Goal: Task Accomplishment & Management: Use online tool/utility

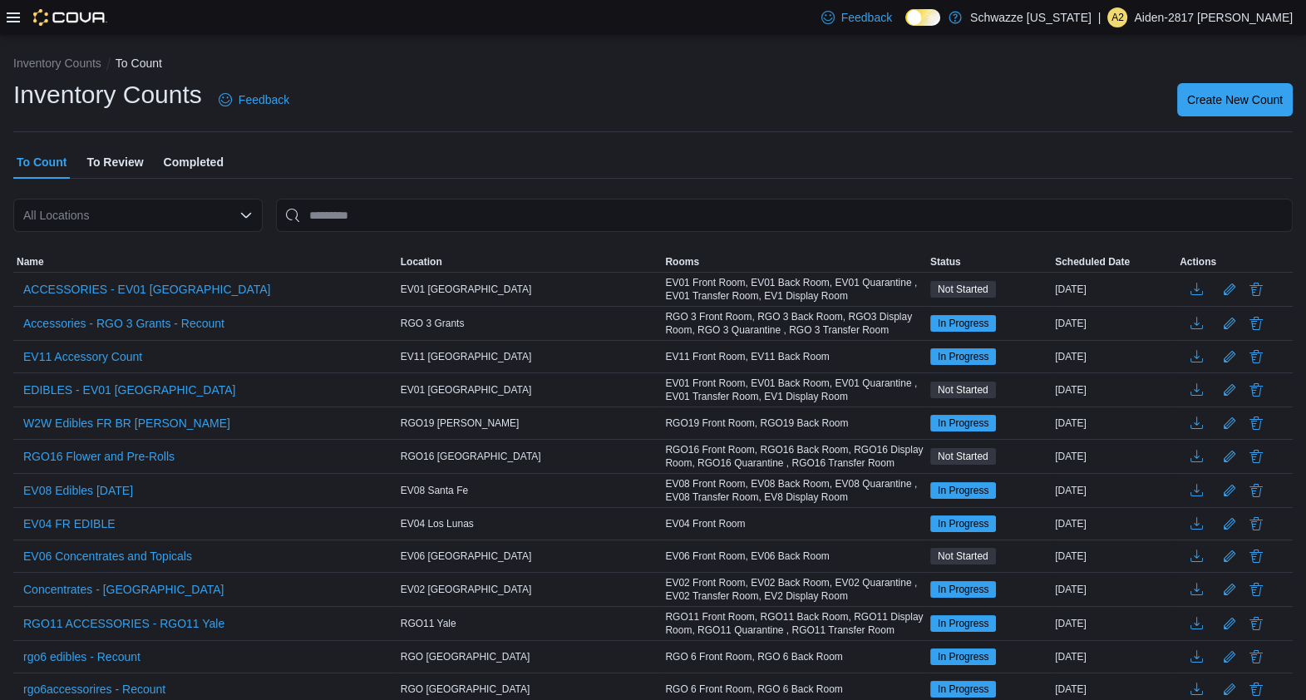
click at [8, 28] on div at bounding box center [57, 17] width 101 height 35
click at [12, 21] on icon at bounding box center [13, 17] width 13 height 10
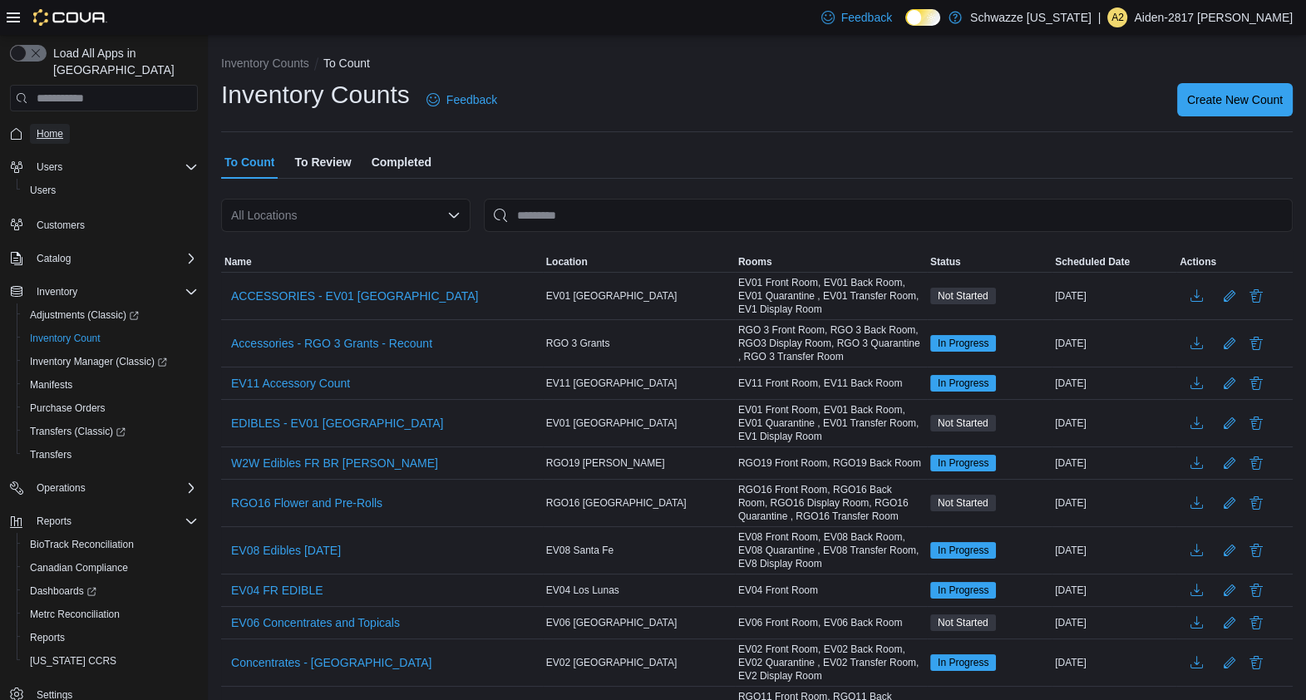
click at [46, 127] on span "Home" at bounding box center [50, 133] width 27 height 13
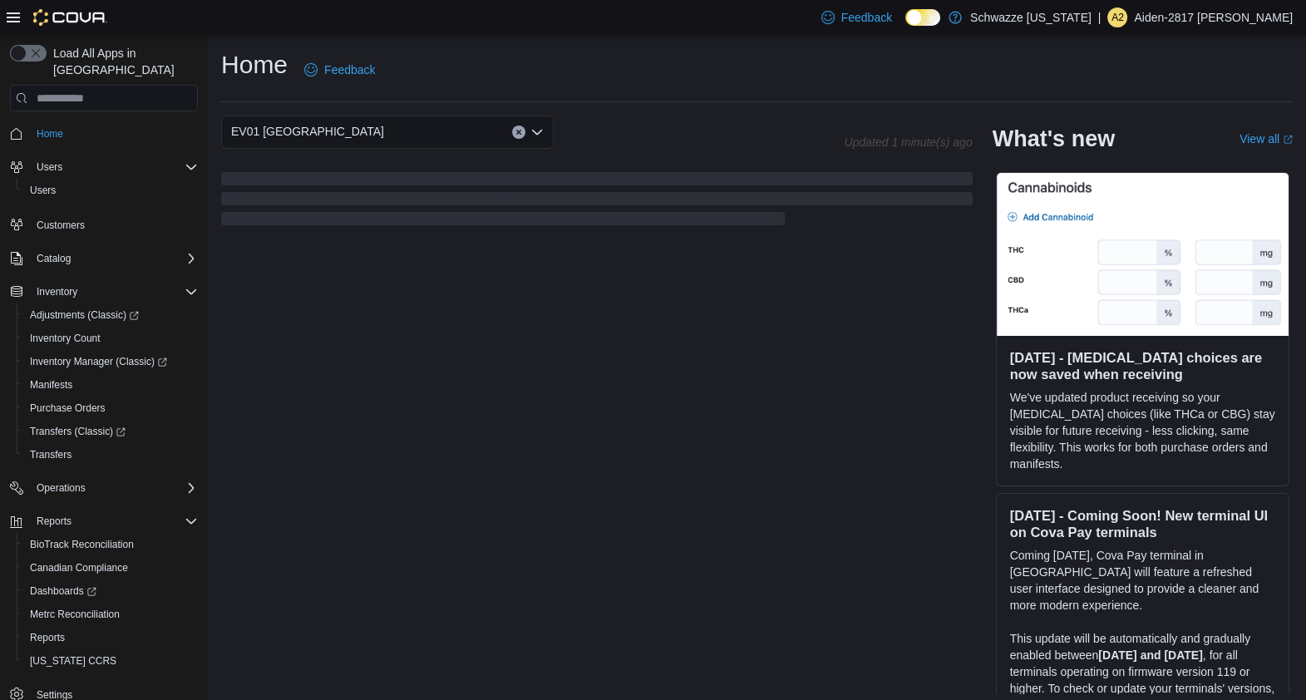
click at [17, 11] on icon at bounding box center [13, 17] width 13 height 13
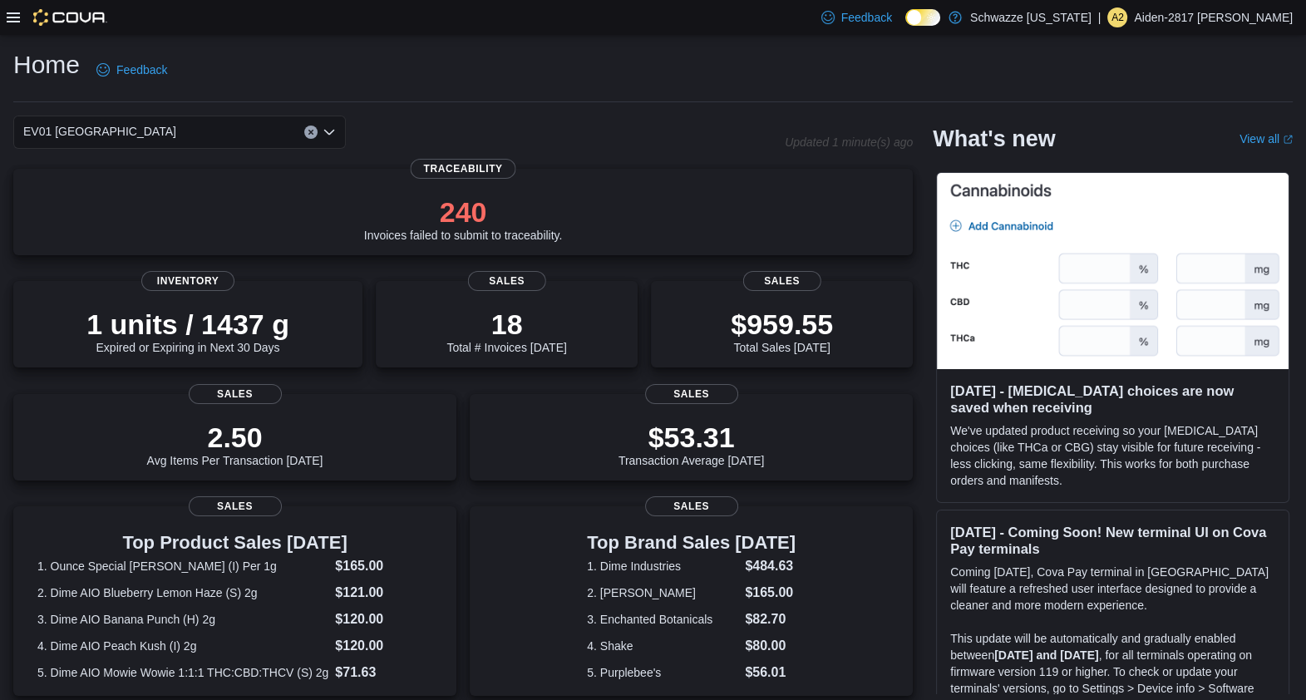
click at [7, 9] on div at bounding box center [57, 17] width 101 height 17
click at [17, 17] on icon at bounding box center [13, 17] width 13 height 10
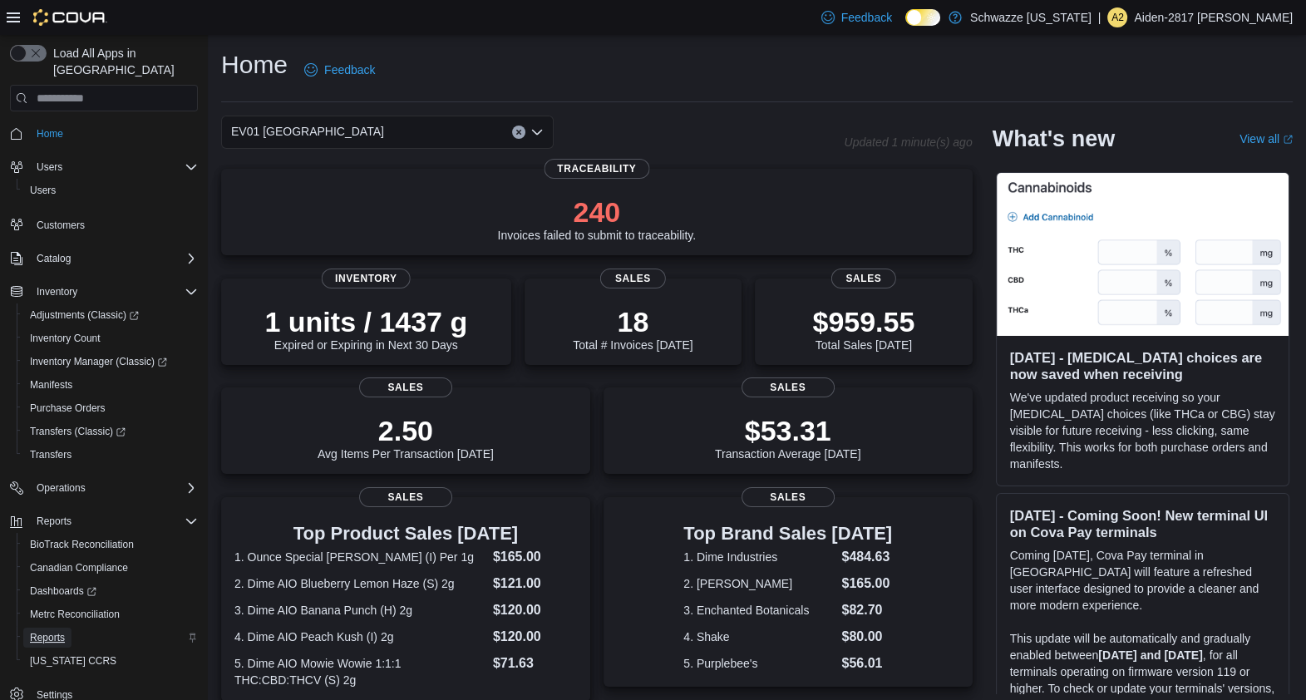
click at [62, 631] on span "Reports" at bounding box center [47, 637] width 35 height 13
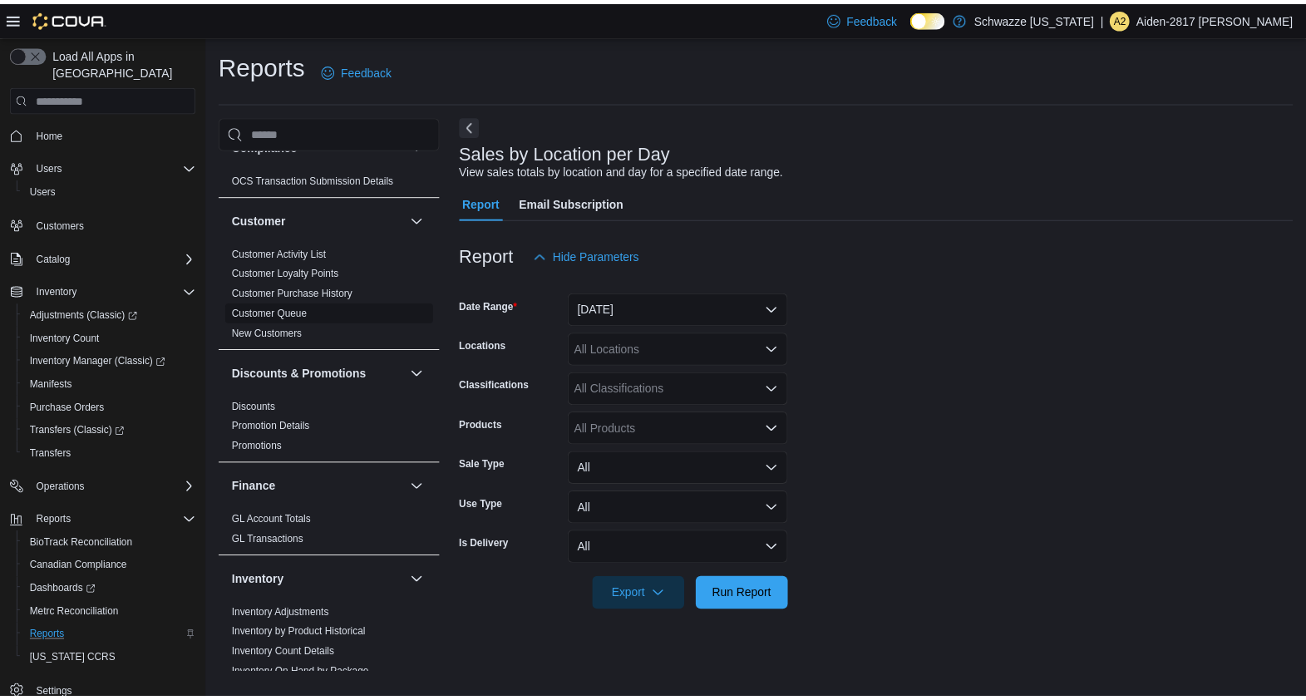
scroll to position [138, 0]
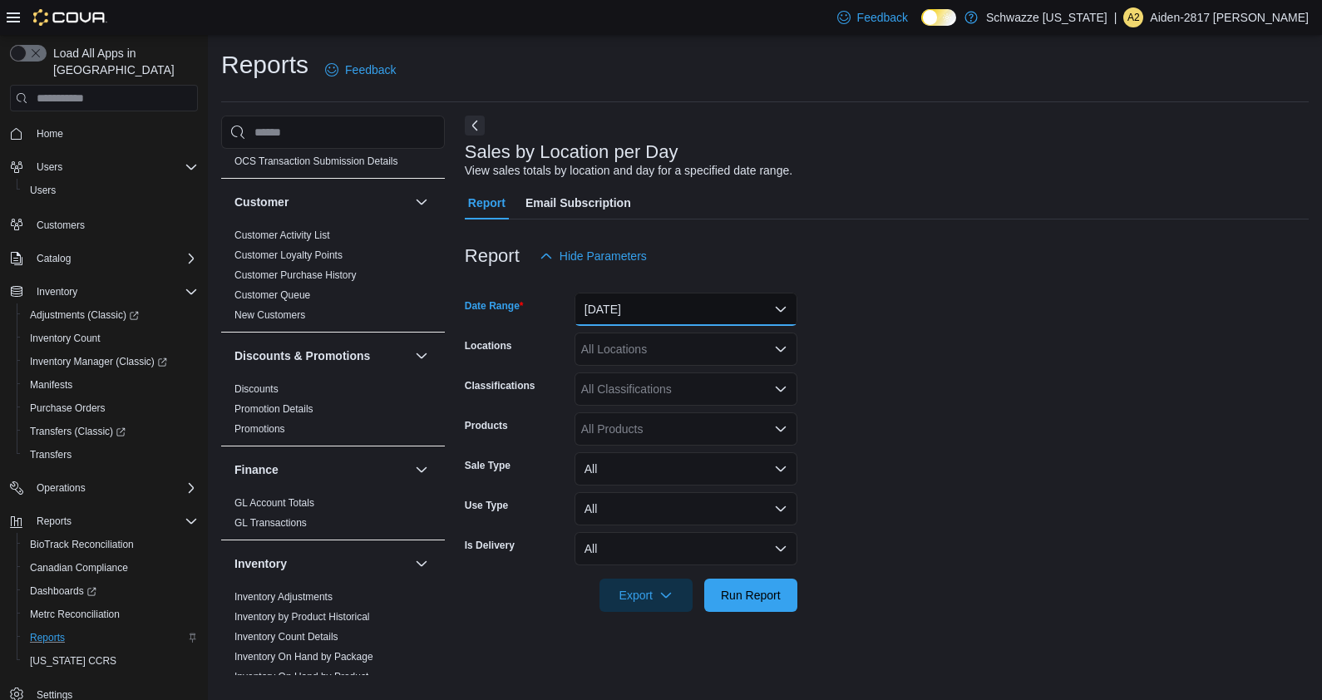
click at [719, 313] on button "[DATE]" at bounding box center [686, 309] width 223 height 33
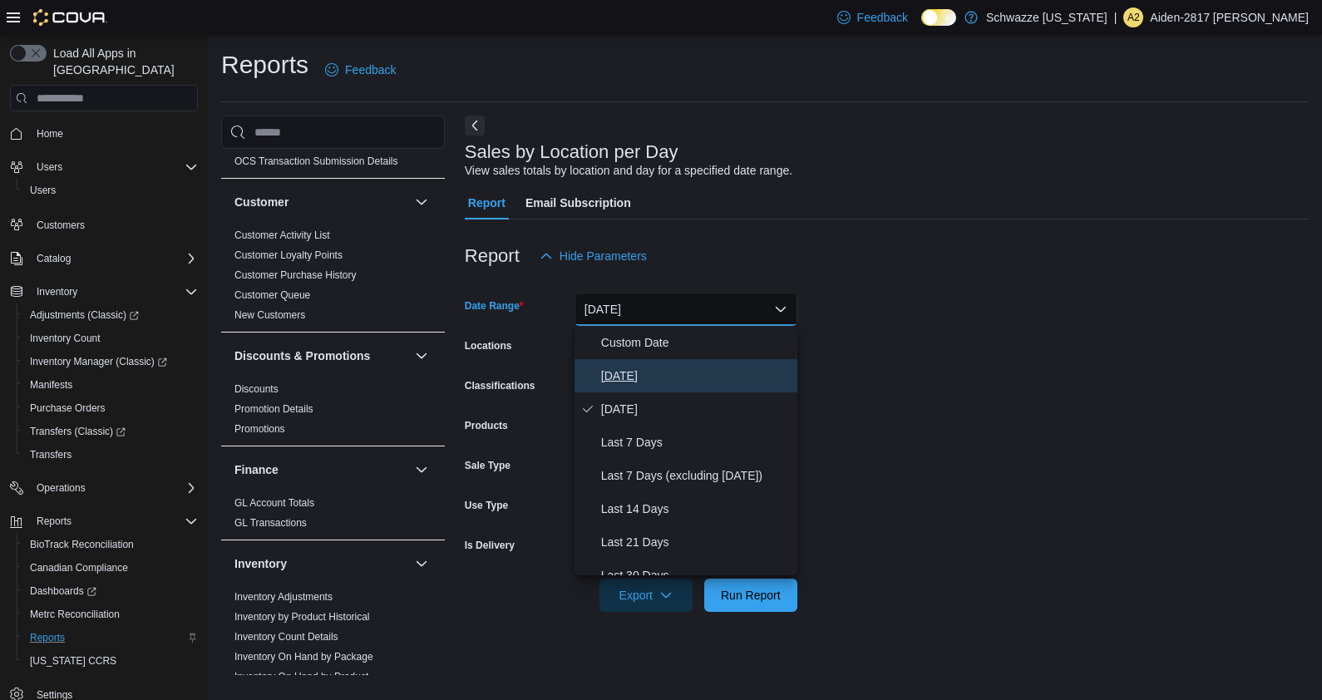
click at [686, 366] on span "[DATE]" at bounding box center [696, 376] width 190 height 20
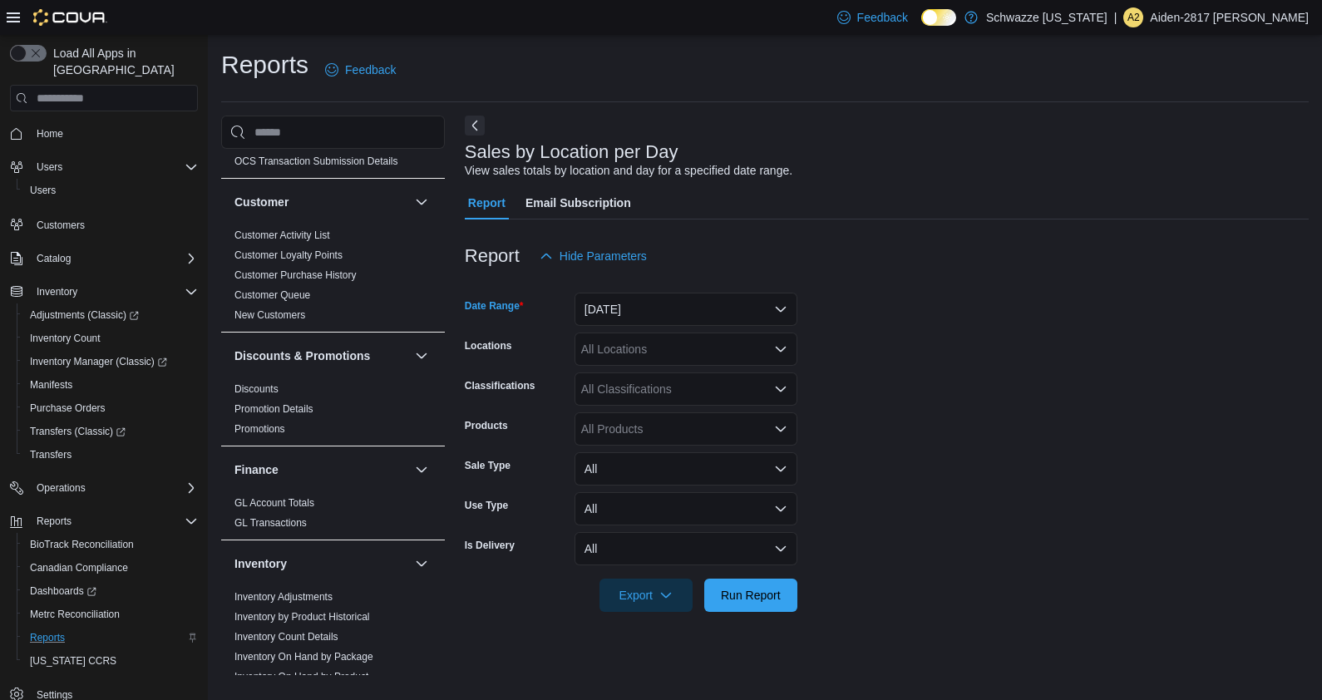
click at [748, 340] on div "All Locations" at bounding box center [686, 349] width 223 height 33
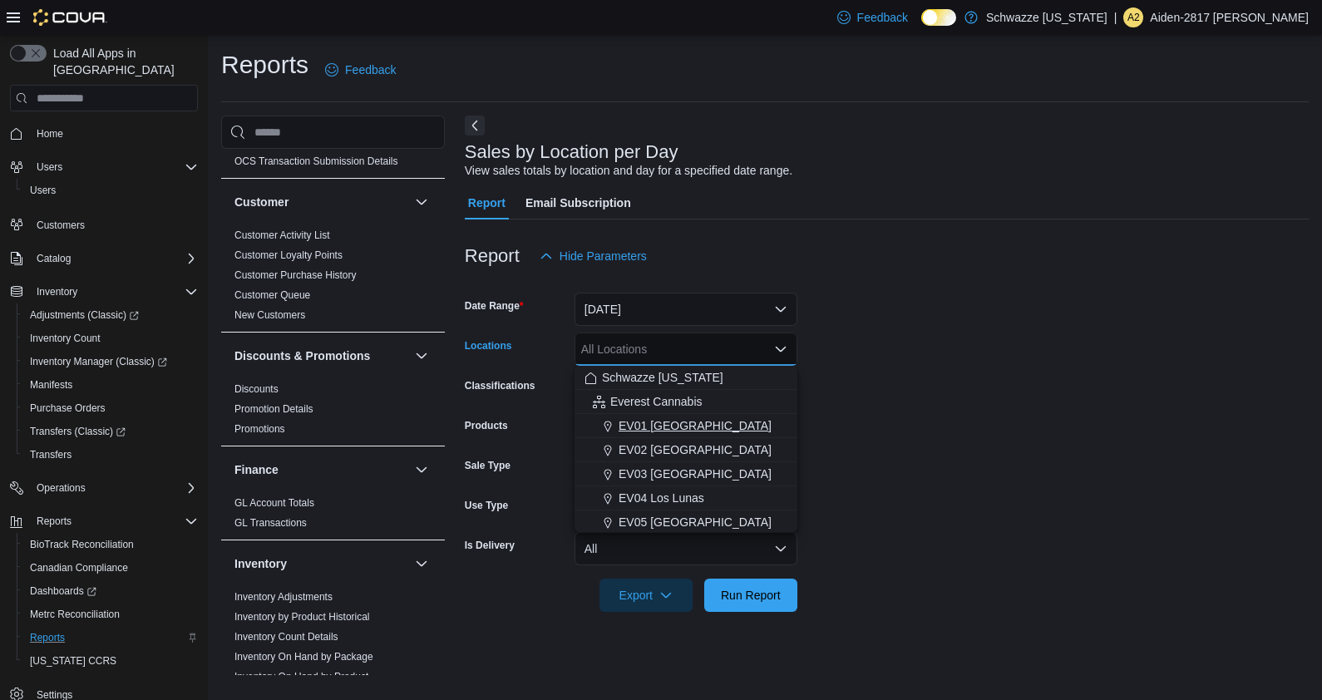
click at [716, 425] on div "EV01 [GEOGRAPHIC_DATA]" at bounding box center [685, 425] width 203 height 17
click at [754, 619] on div at bounding box center [887, 622] width 844 height 20
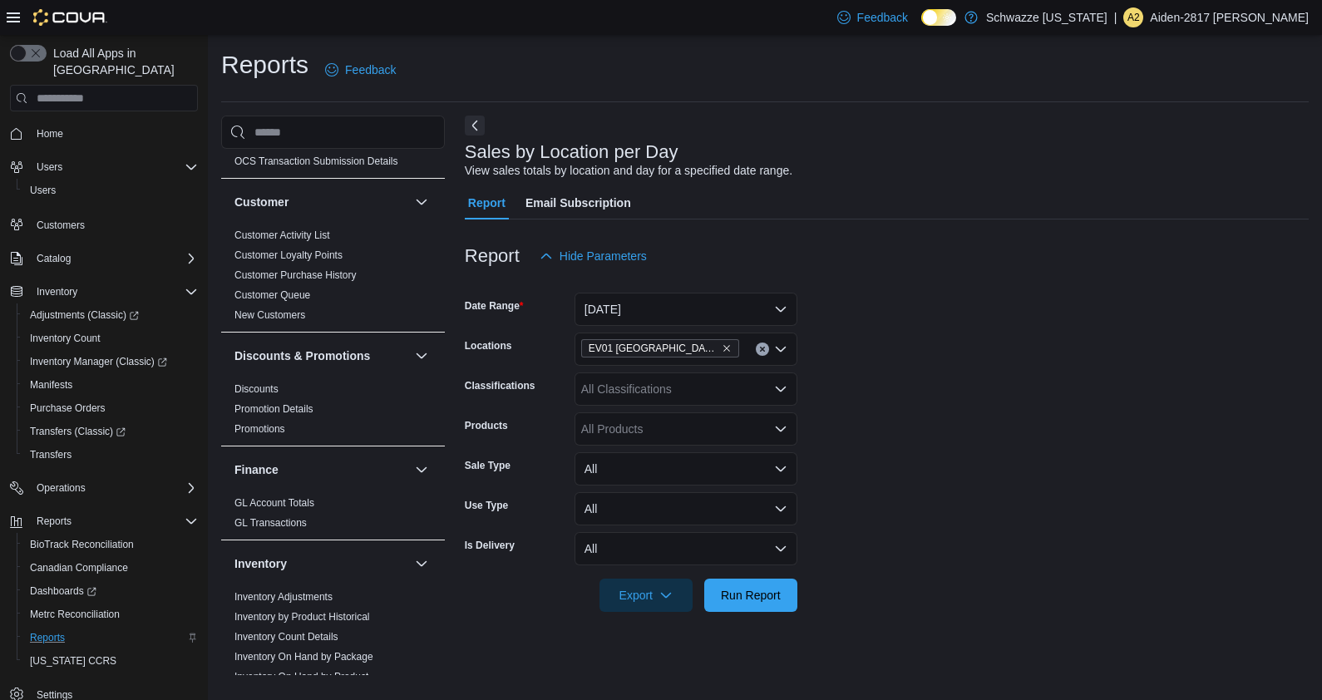
click at [758, 614] on div at bounding box center [887, 622] width 844 height 20
click at [760, 609] on span "Run Report" at bounding box center [750, 594] width 73 height 33
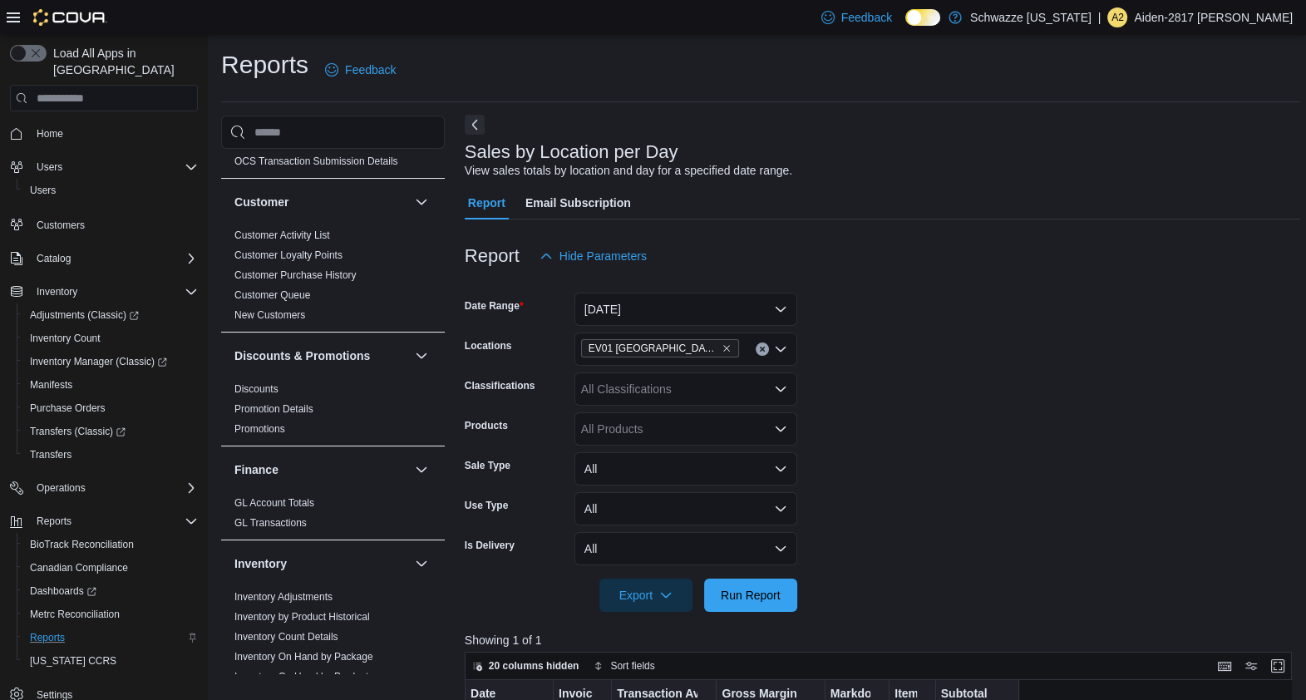
click at [477, 124] on button "Next" at bounding box center [475, 125] width 20 height 20
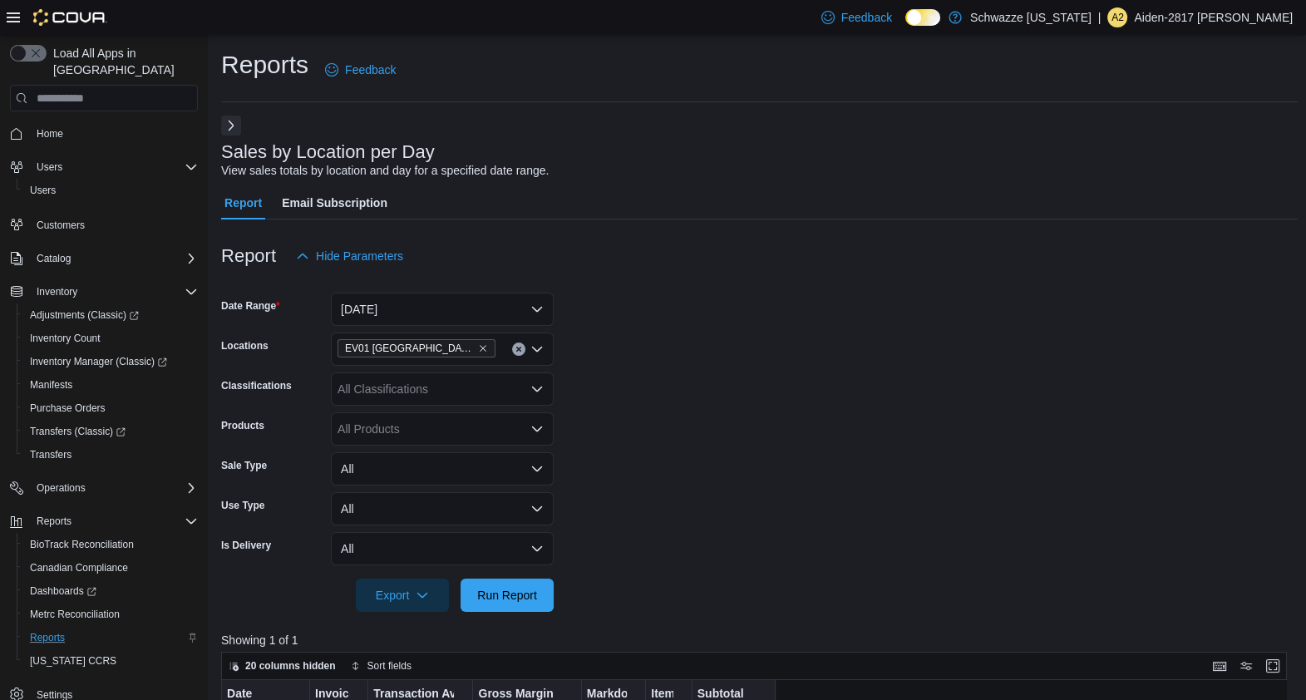
click at [7, 13] on icon at bounding box center [13, 17] width 13 height 10
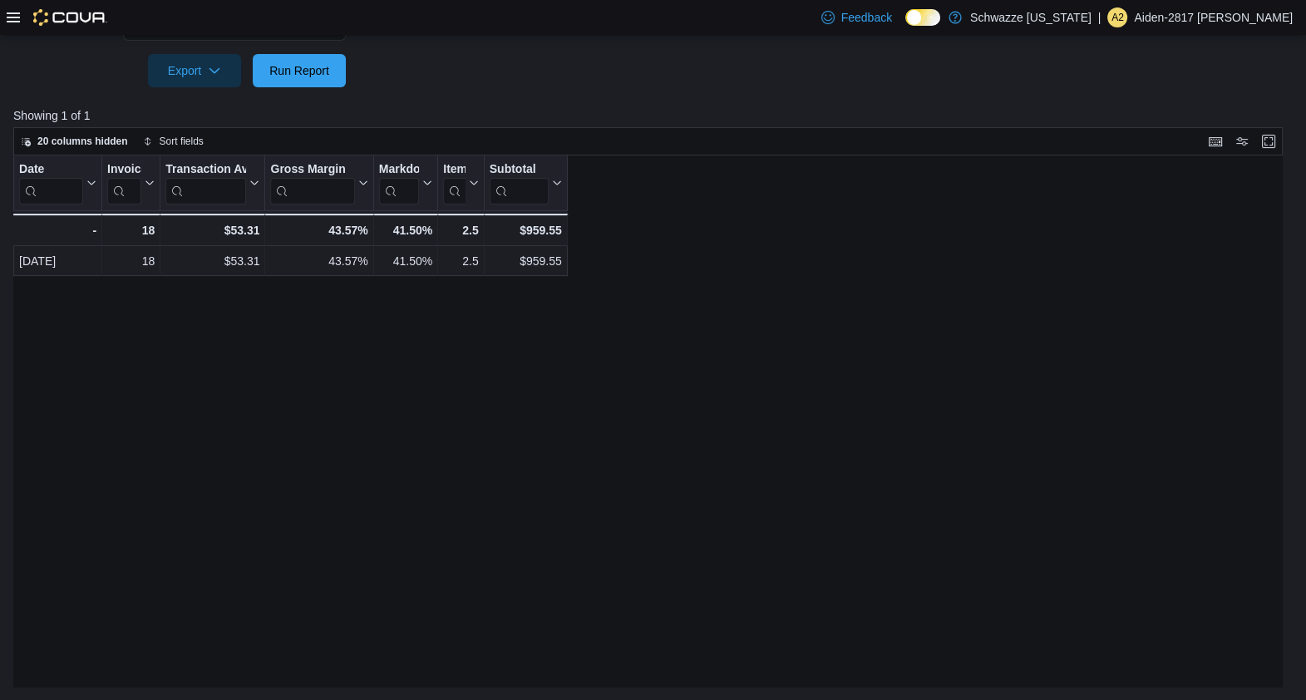
scroll to position [200, 0]
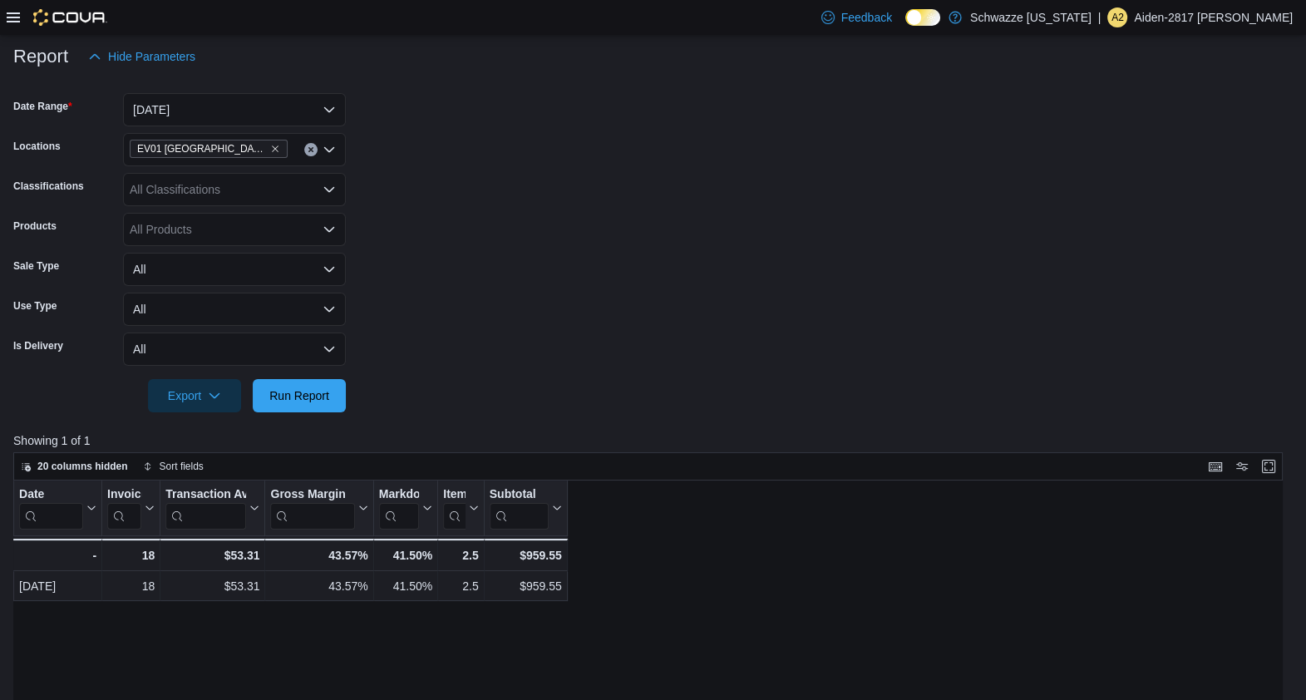
click at [10, 13] on icon at bounding box center [13, 17] width 13 height 10
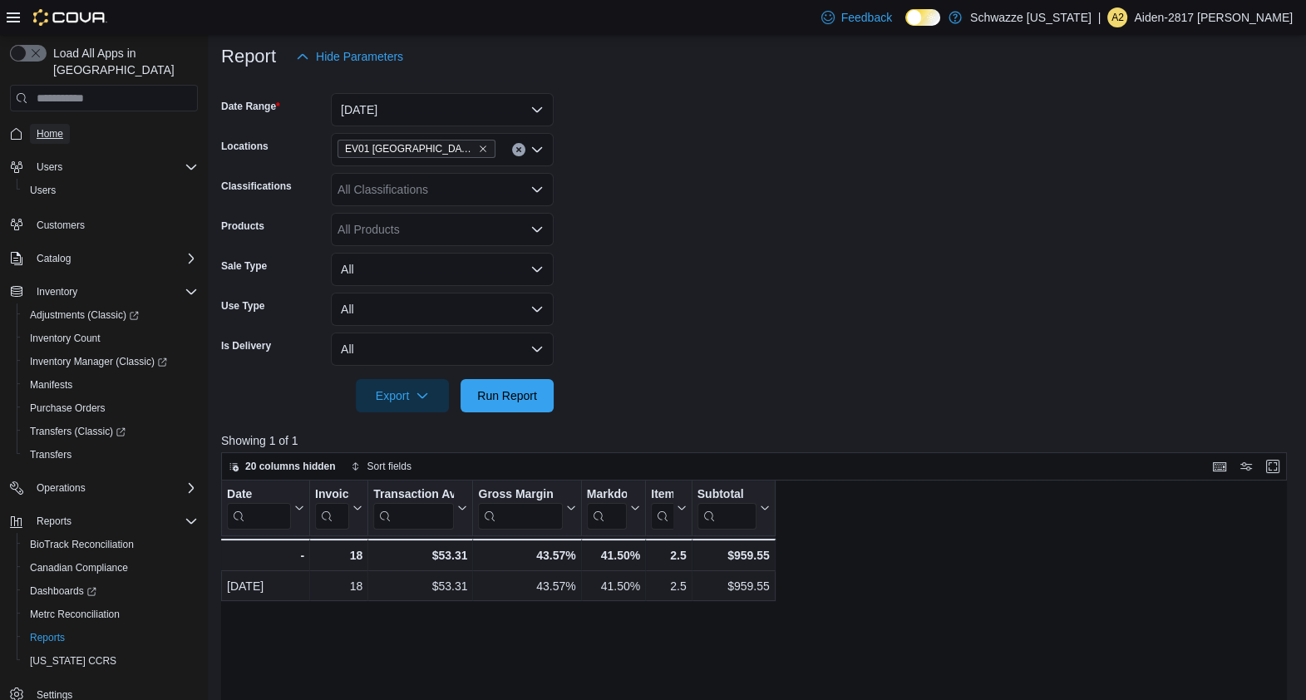
click at [50, 127] on span "Home" at bounding box center [50, 133] width 27 height 13
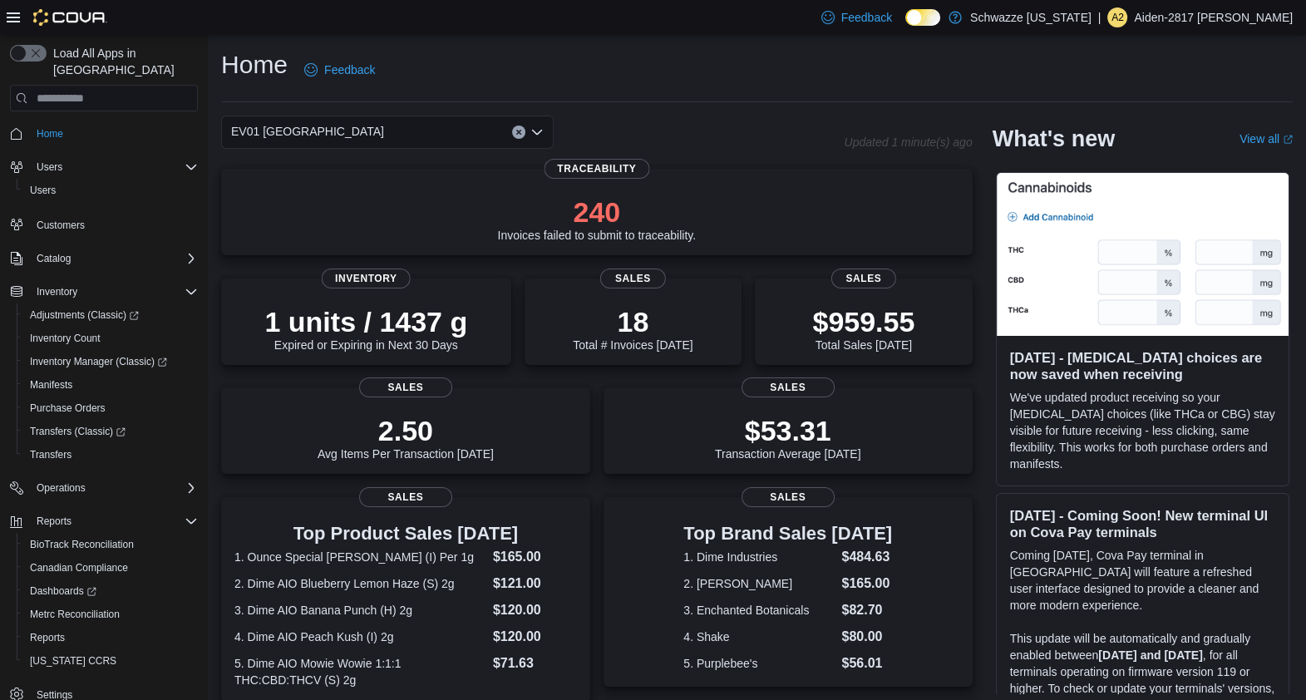
click at [491, 64] on div "Home Feedback" at bounding box center [757, 69] width 1072 height 43
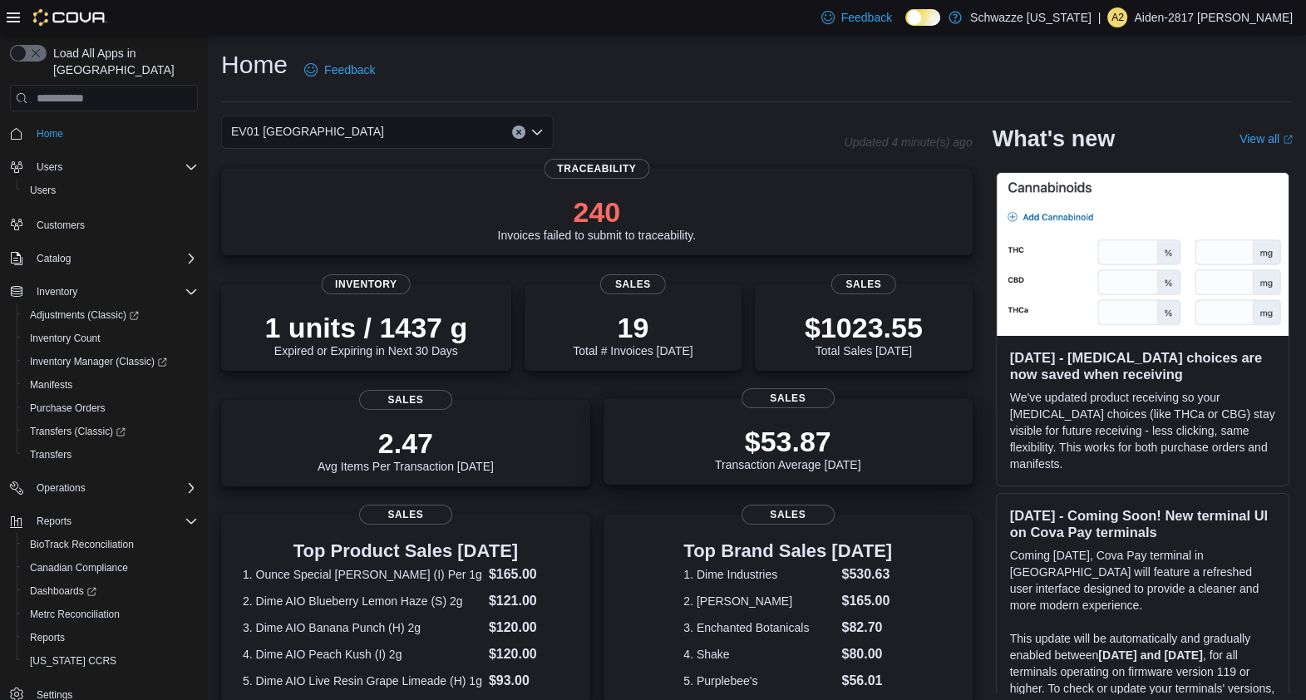
click at [721, 446] on div "$53.87 Transaction Average Today" at bounding box center [788, 444] width 343 height 53
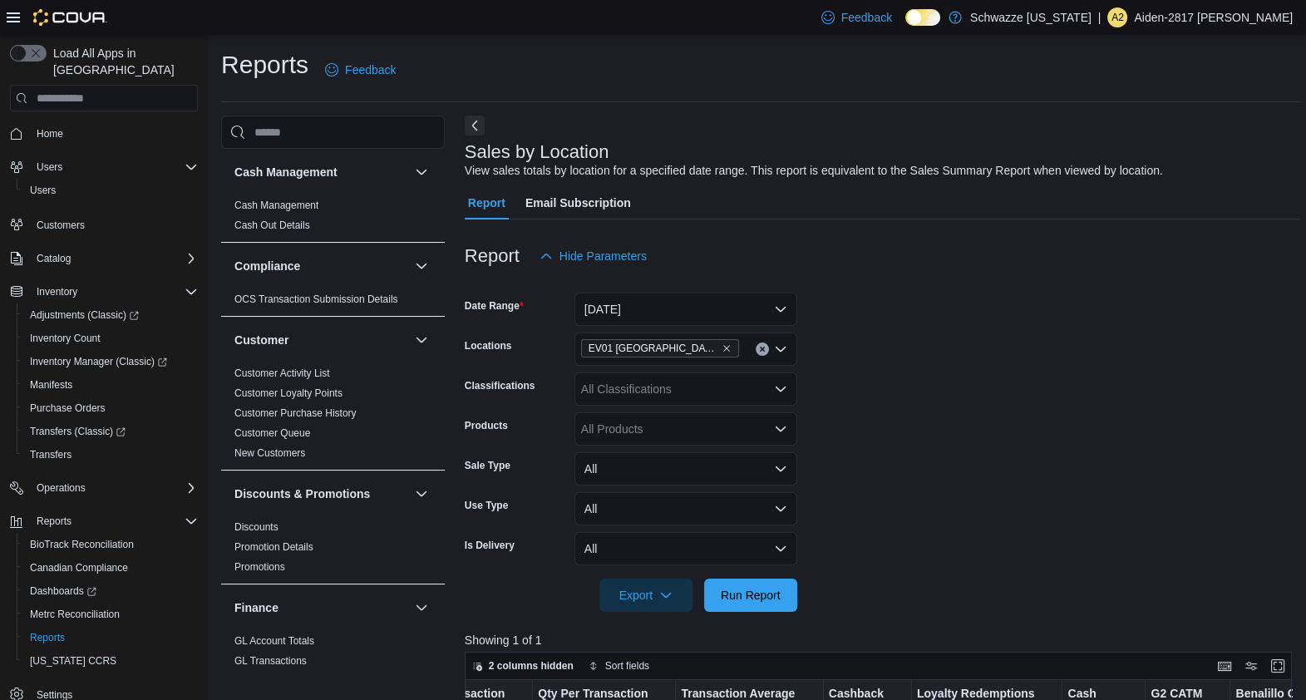
click at [72, 129] on div "Home" at bounding box center [104, 133] width 188 height 31
click at [67, 126] on button "Home" at bounding box center [103, 133] width 201 height 24
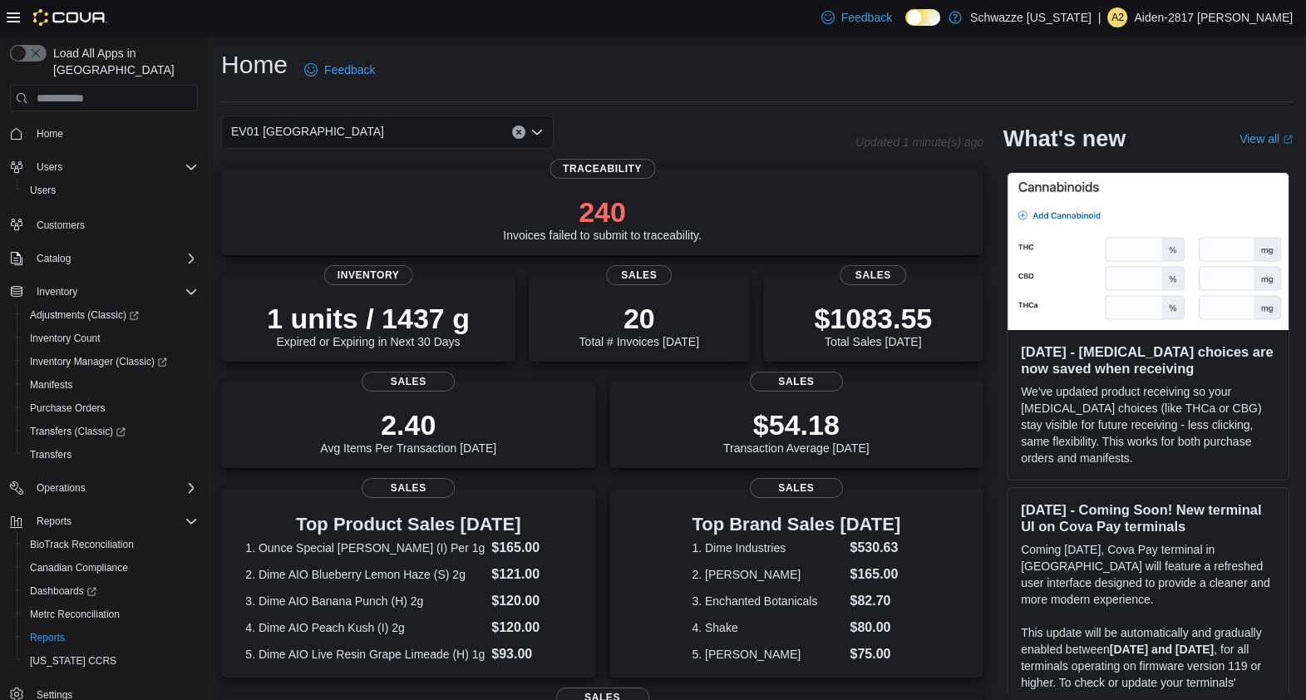
click at [8, 22] on icon at bounding box center [13, 17] width 13 height 13
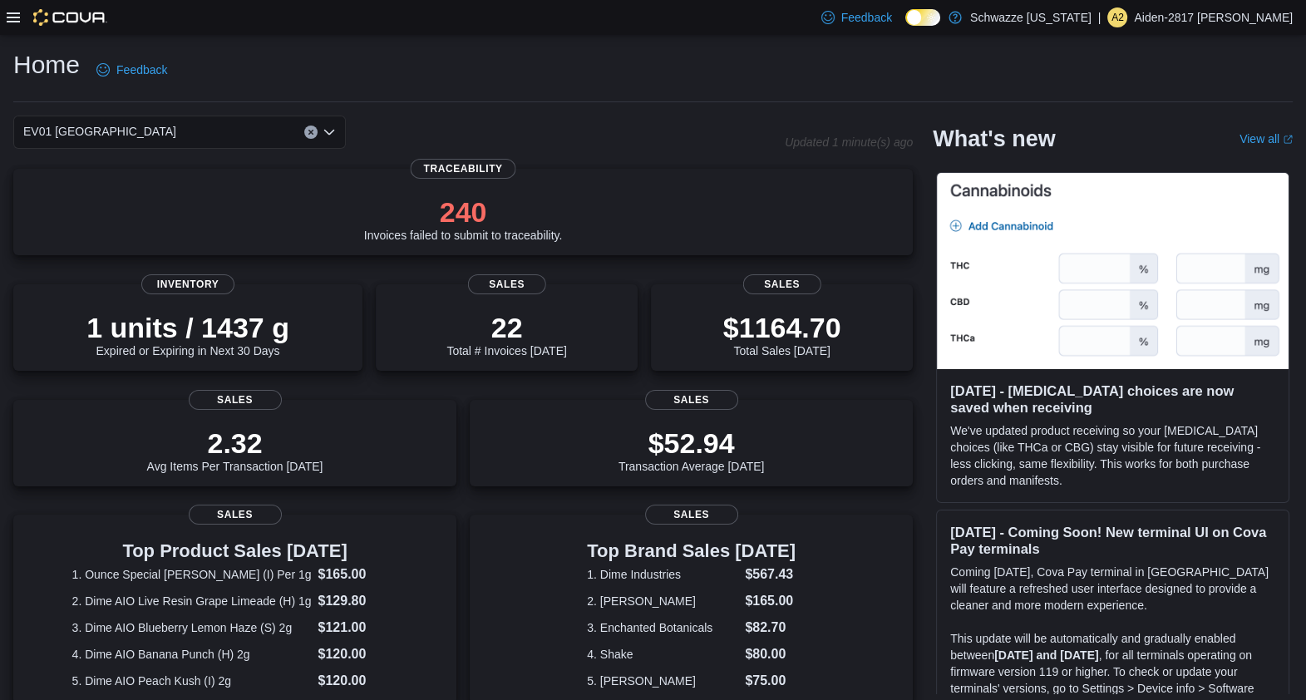
click at [12, 9] on div at bounding box center [57, 17] width 101 height 17
click at [14, 22] on icon at bounding box center [13, 17] width 13 height 13
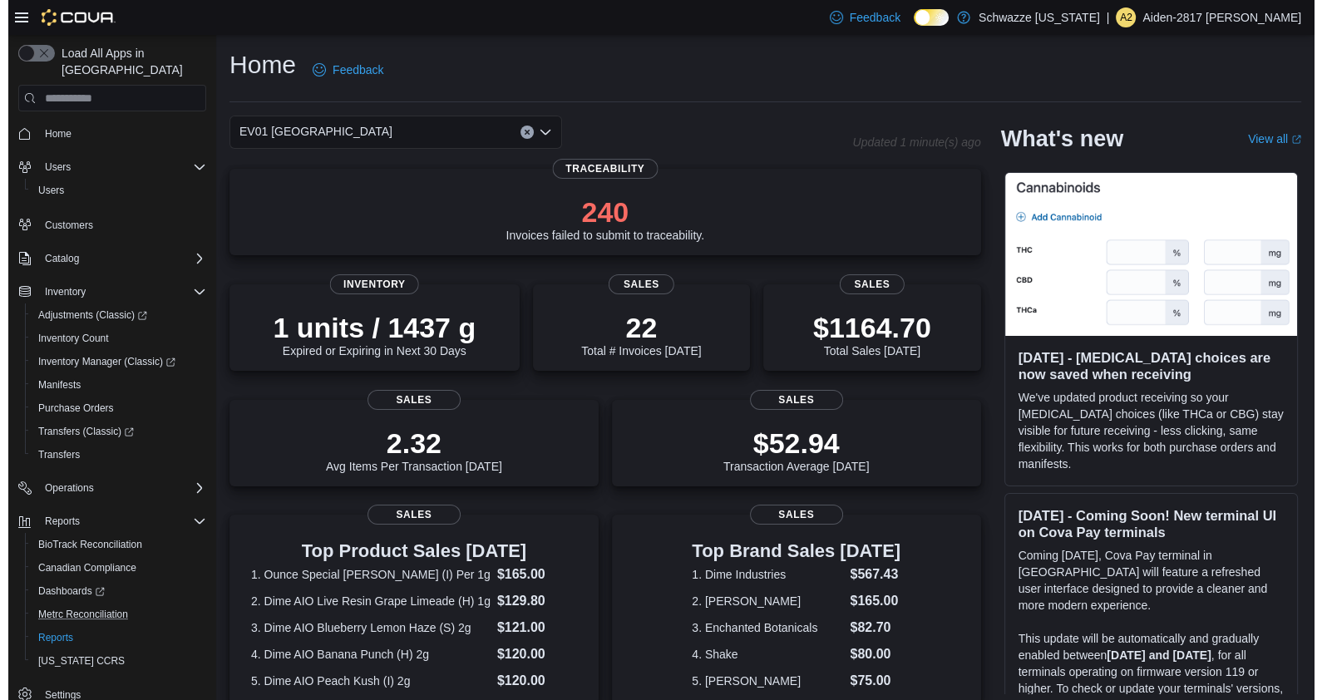
scroll to position [8, 0]
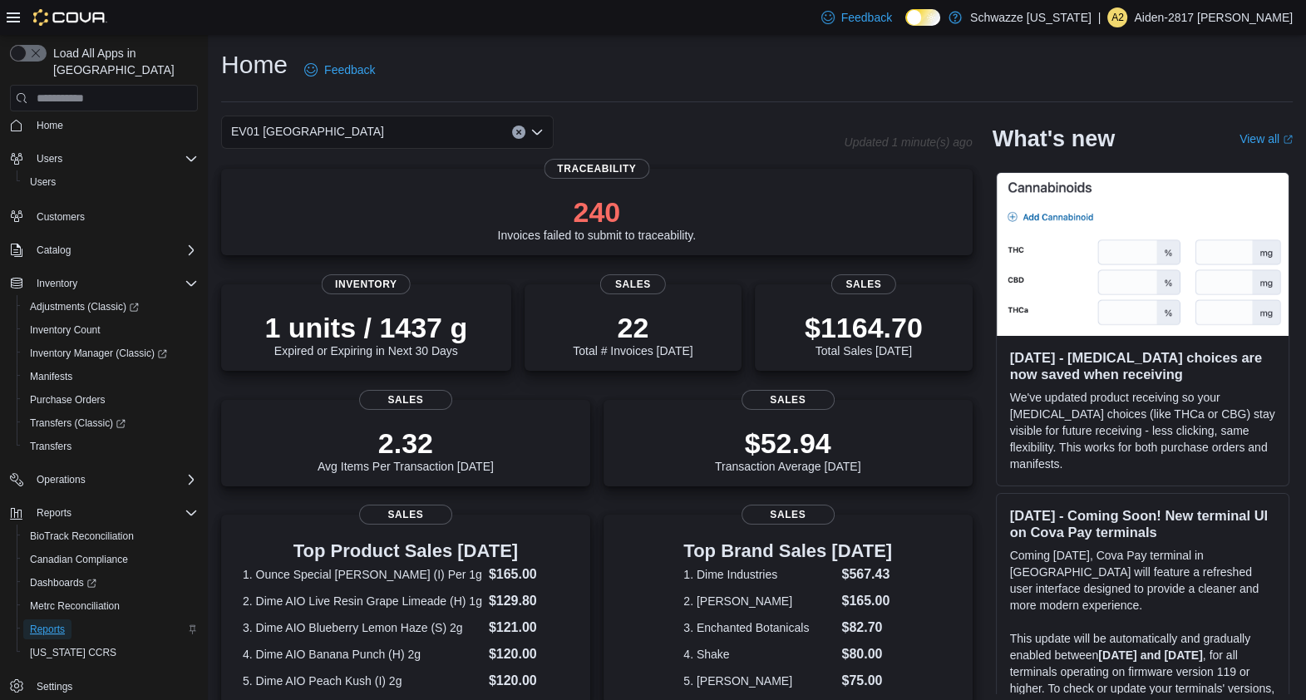
click at [54, 623] on span "Reports" at bounding box center [47, 629] width 35 height 13
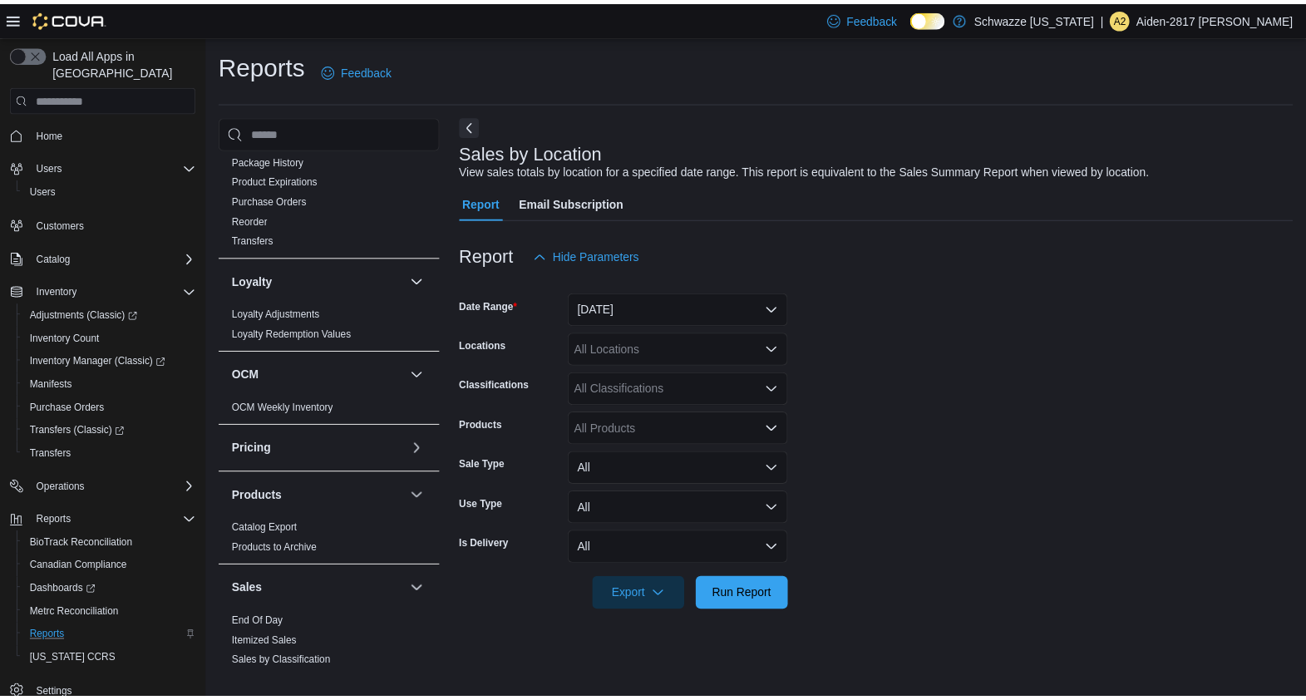
scroll to position [852, 0]
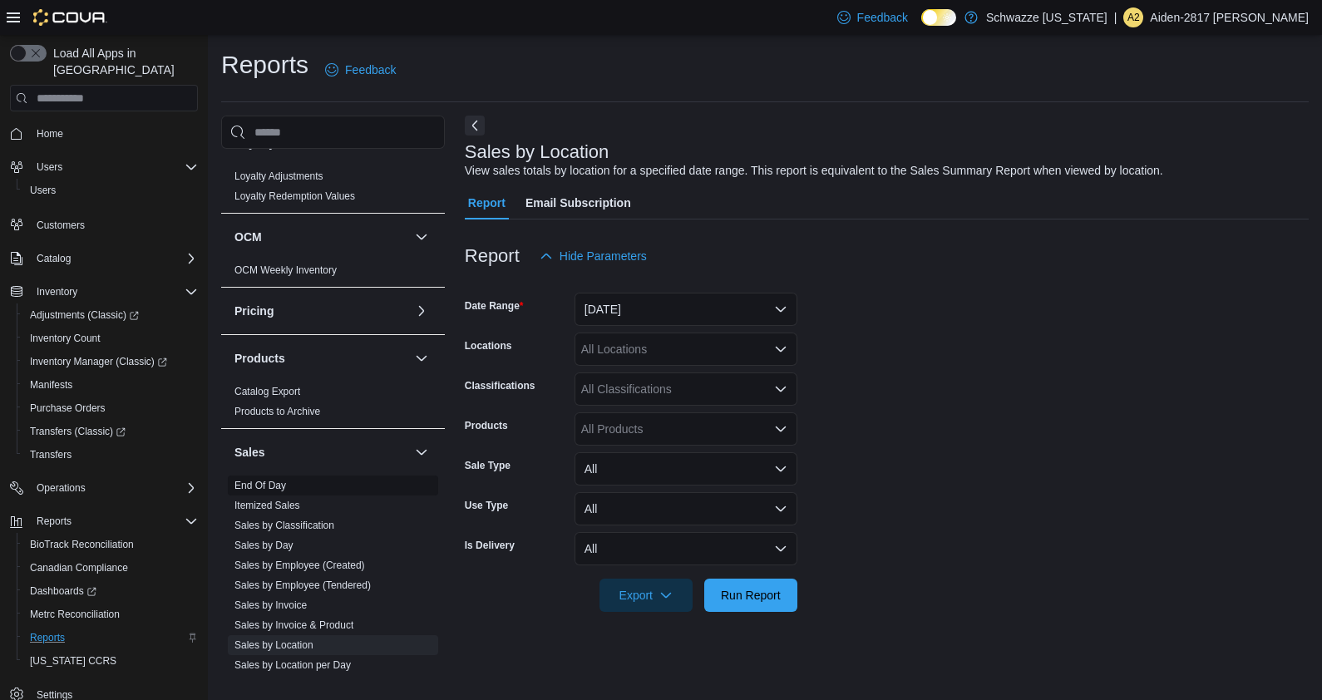
click at [274, 481] on link "End Of Day" at bounding box center [260, 486] width 52 height 12
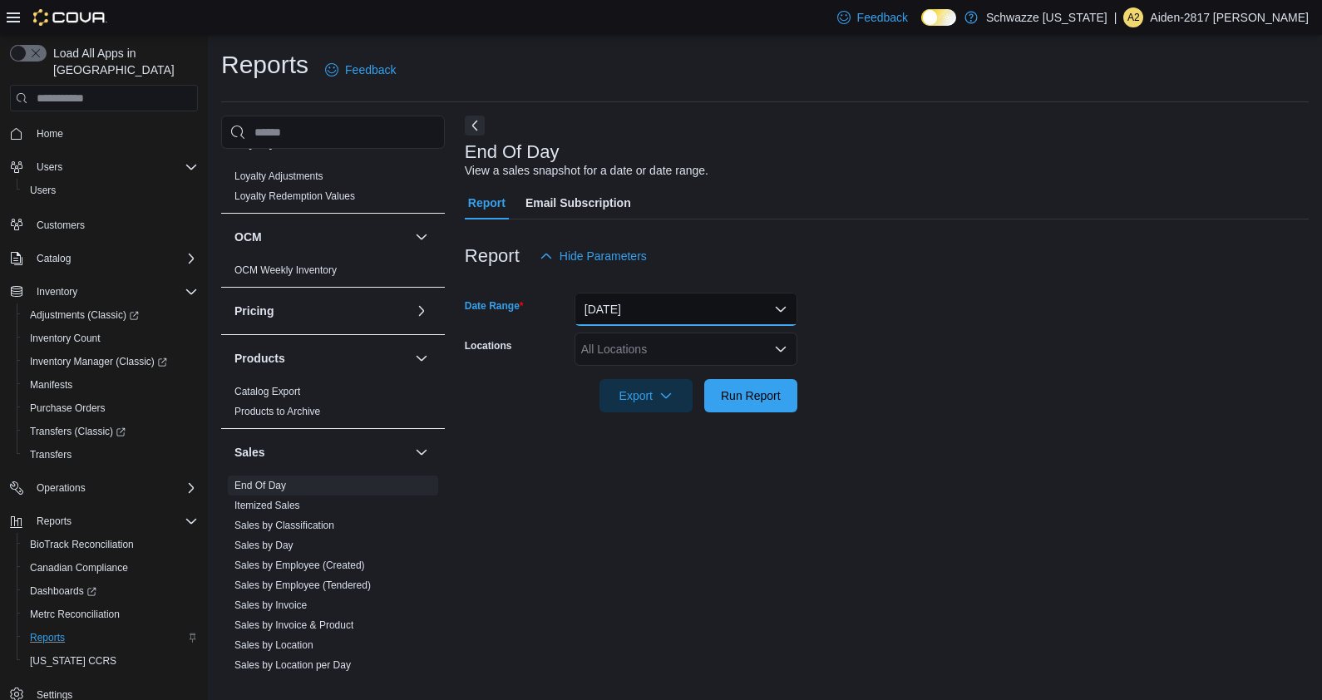
click at [634, 308] on button "[DATE]" at bounding box center [686, 309] width 223 height 33
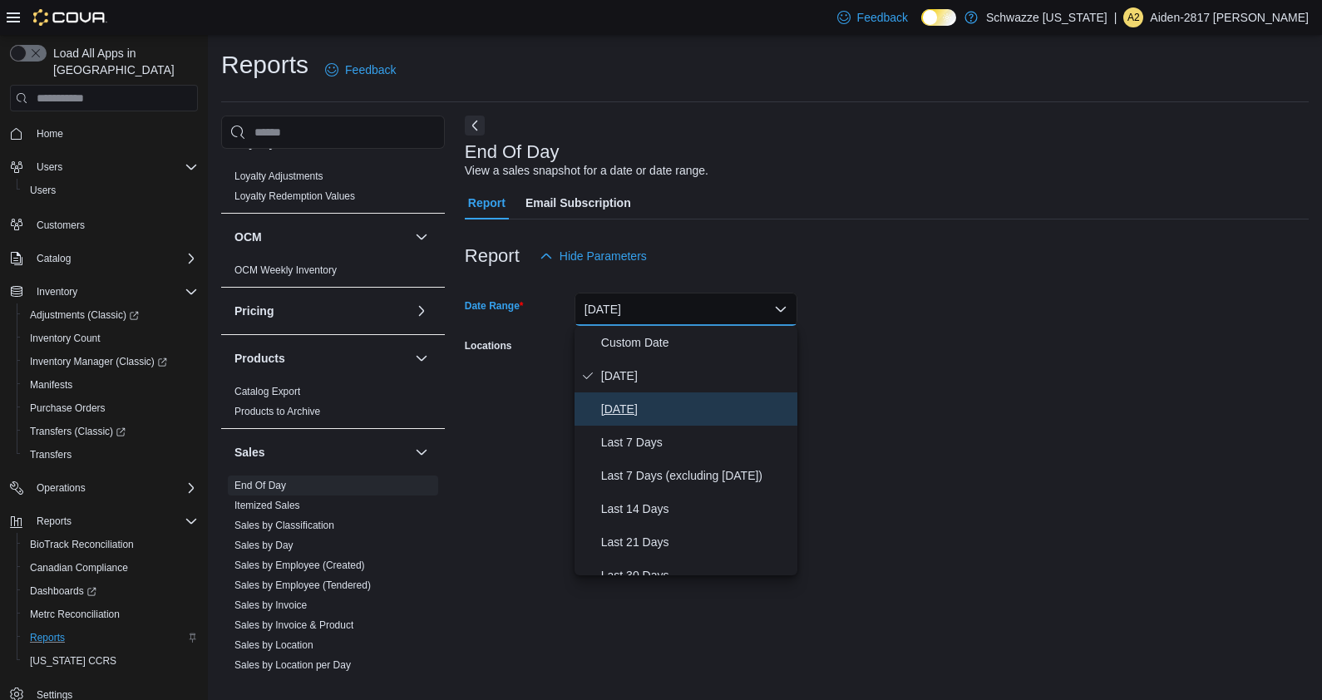
click at [637, 407] on span "[DATE]" at bounding box center [696, 409] width 190 height 20
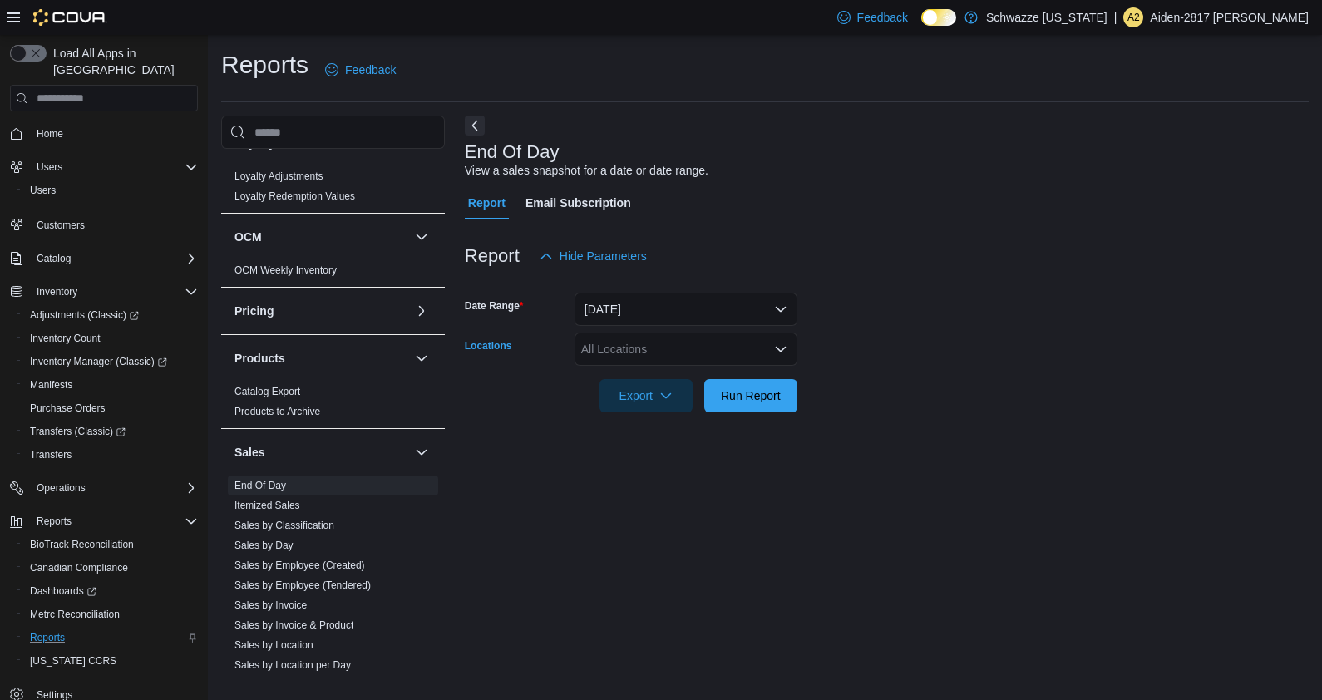
click at [686, 363] on div "All Locations" at bounding box center [686, 349] width 223 height 33
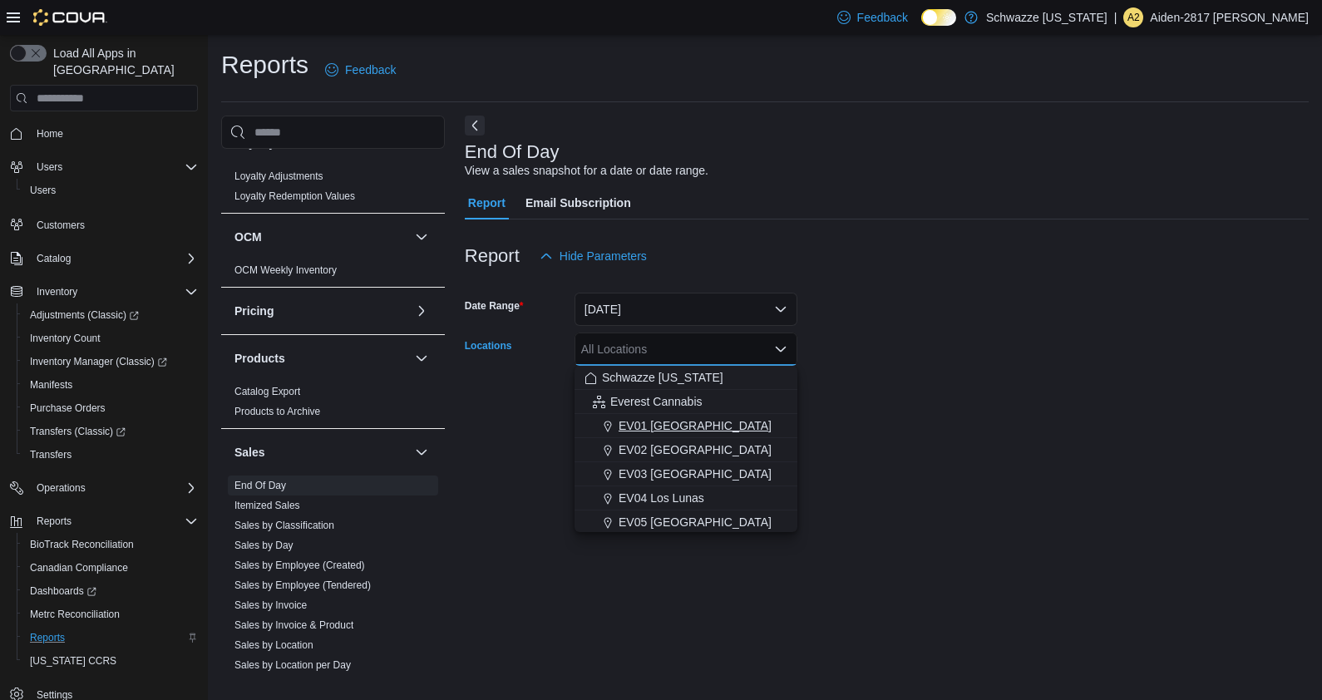
click at [708, 428] on span "EV01 [GEOGRAPHIC_DATA]" at bounding box center [695, 425] width 153 height 17
click at [908, 404] on form "Date Range [DATE] Locations [GEOGRAPHIC_DATA] [GEOGRAPHIC_DATA] Combo box. Sele…" at bounding box center [887, 343] width 844 height 140
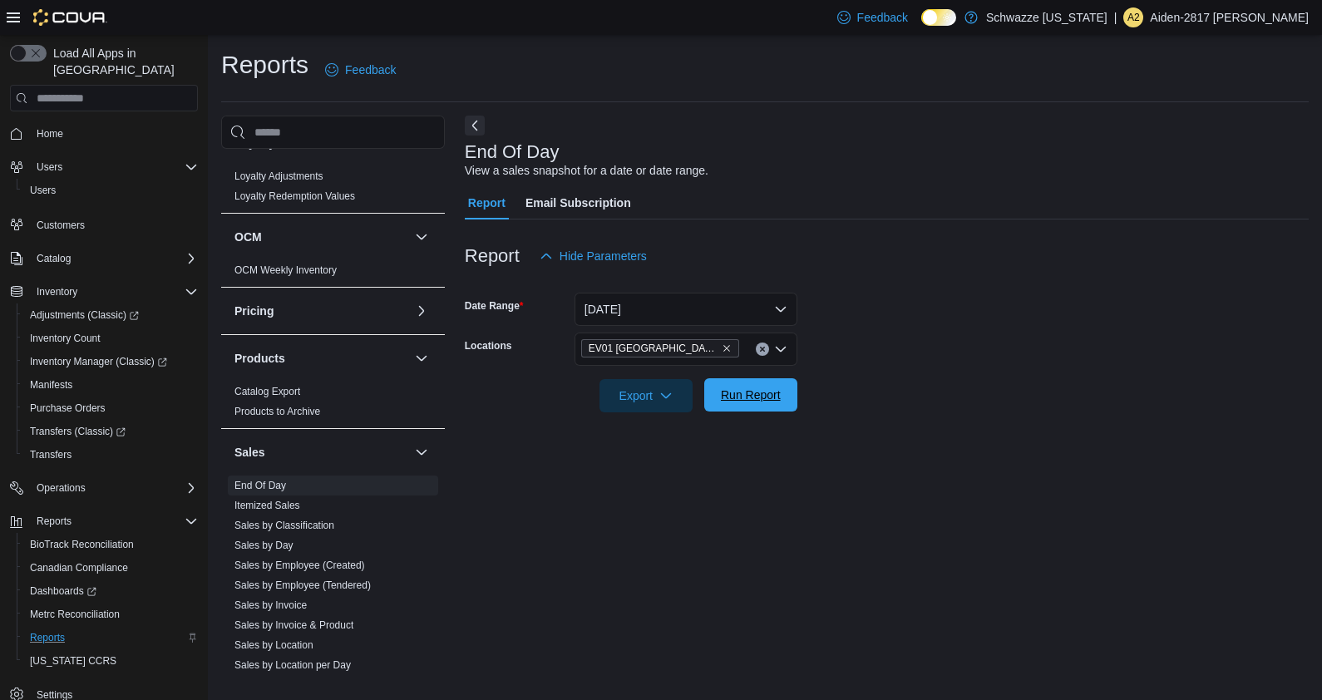
click at [752, 382] on span "Run Report" at bounding box center [750, 394] width 73 height 33
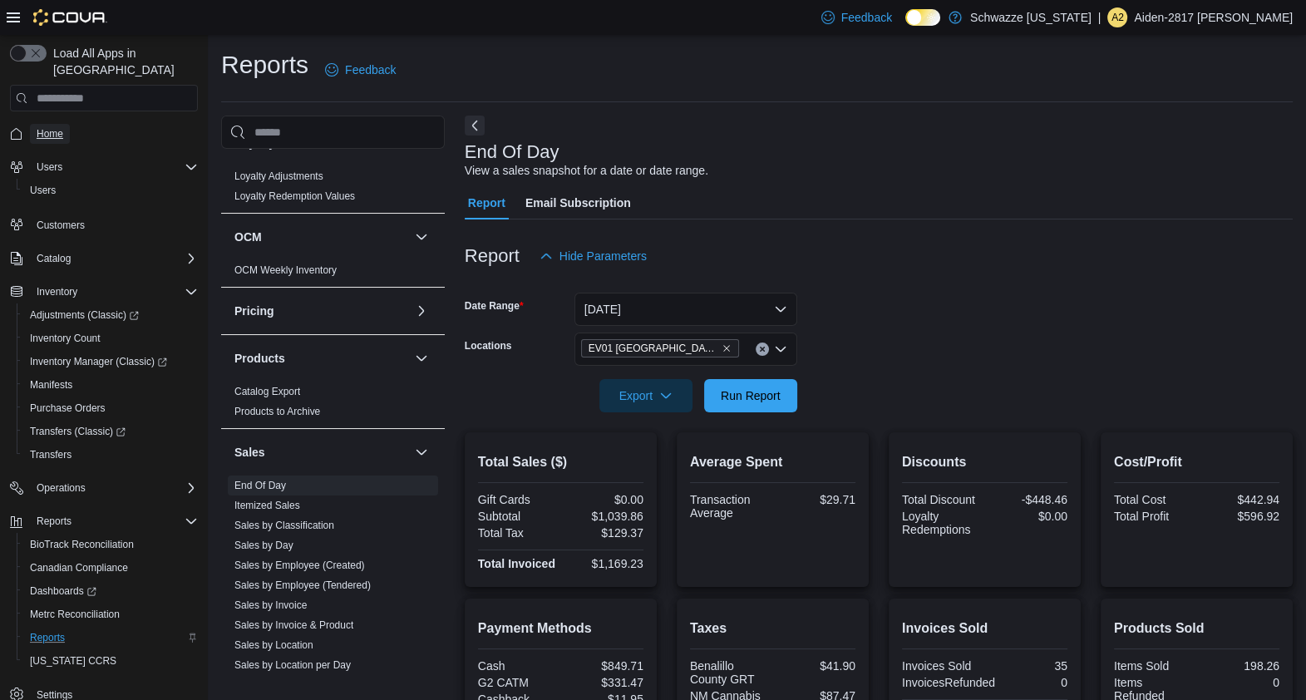
click at [40, 127] on span "Home" at bounding box center [50, 133] width 27 height 13
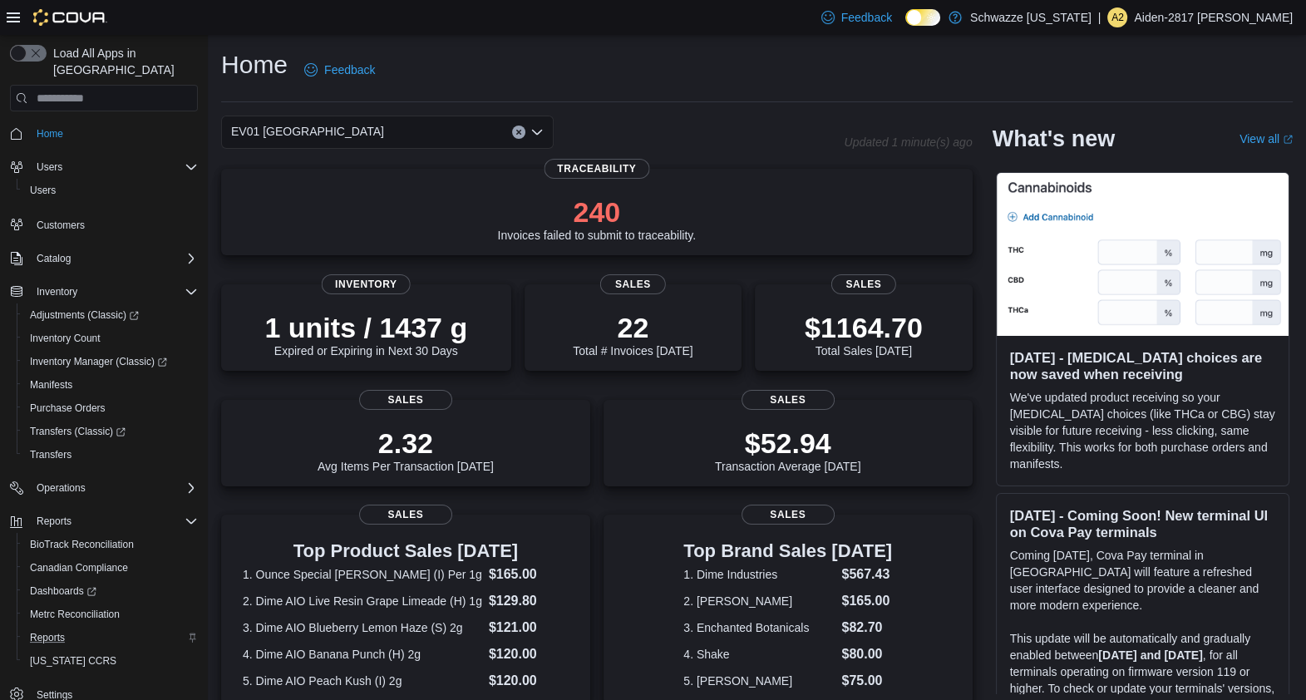
click at [8, 11] on icon at bounding box center [13, 17] width 13 height 13
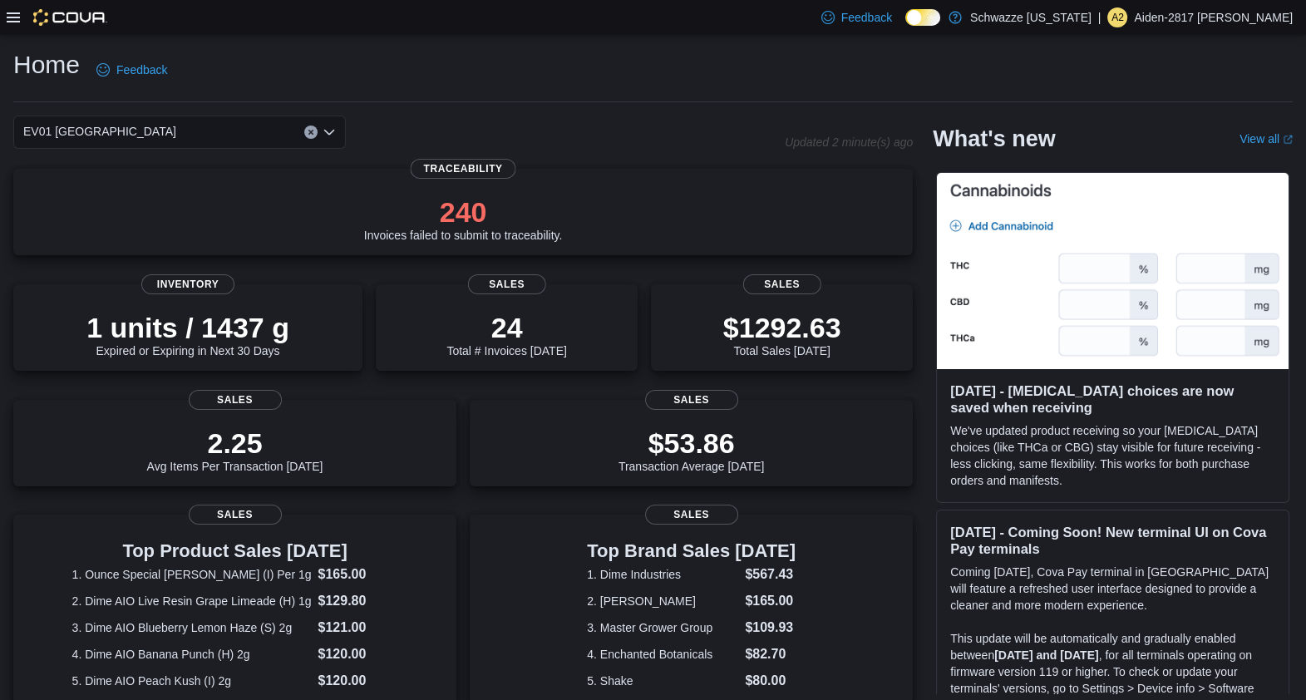
click at [719, 154] on div "EV01 North Valley Updated 2 minute(s) ago 240 Invoices failed to submit to trac…" at bounding box center [463, 597] width 900 height 963
click at [701, 123] on div "EV01 [GEOGRAPHIC_DATA]" at bounding box center [399, 132] width 772 height 33
